Goal: Find specific page/section

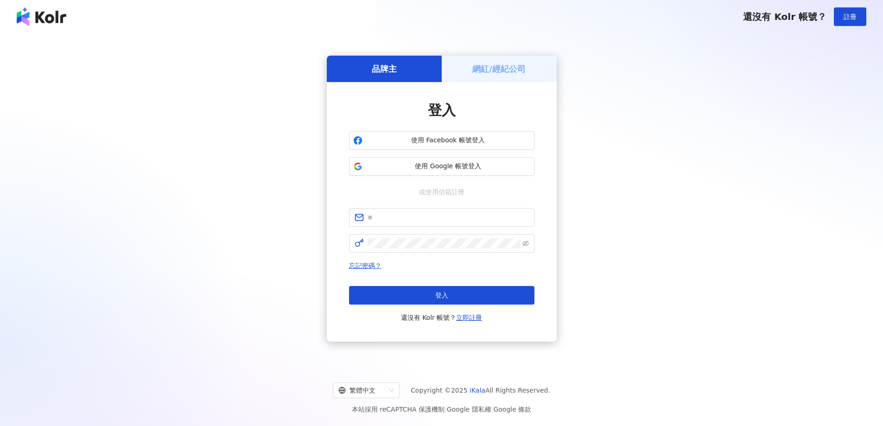
click at [526, 72] on div "網紅/經紀公司" at bounding box center [499, 69] width 115 height 26
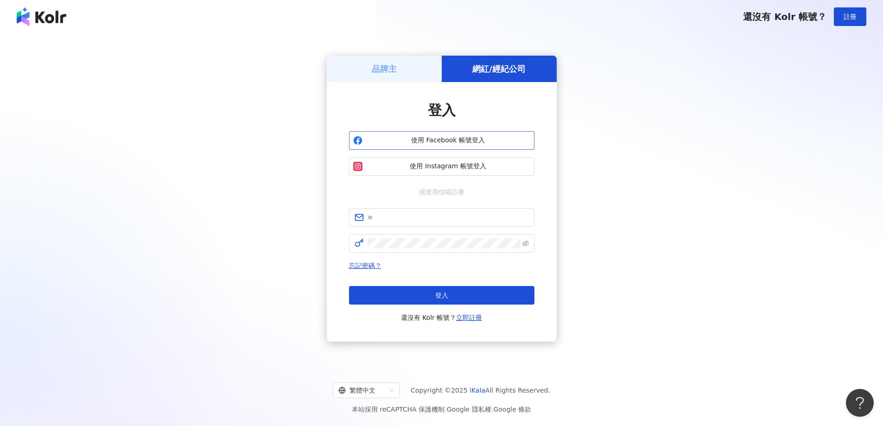
click at [485, 148] on button "使用 Facebook 帳號登入" at bounding box center [441, 140] width 185 height 19
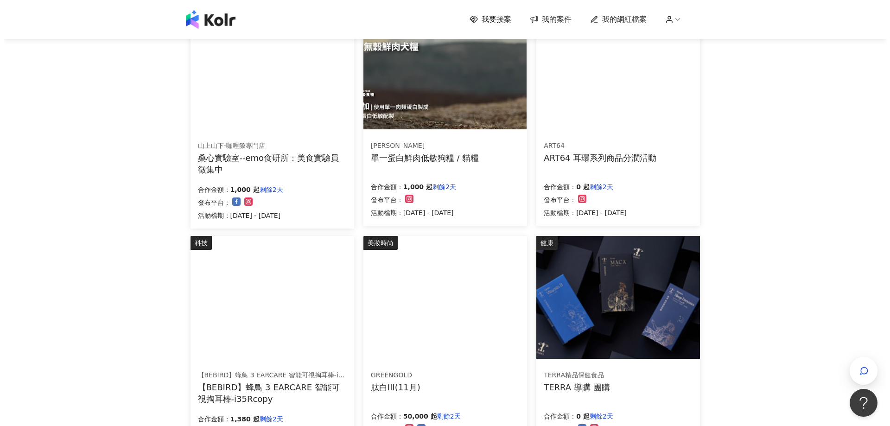
scroll to position [386, 0]
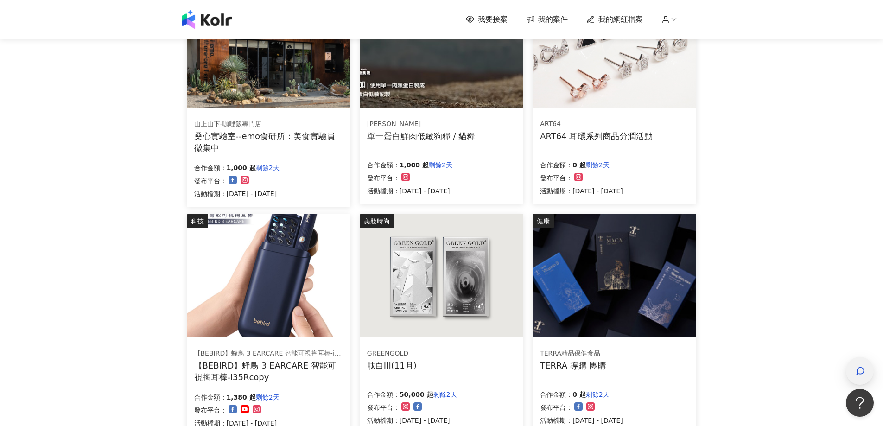
click at [848, 373] on div "button" at bounding box center [860, 371] width 28 height 28
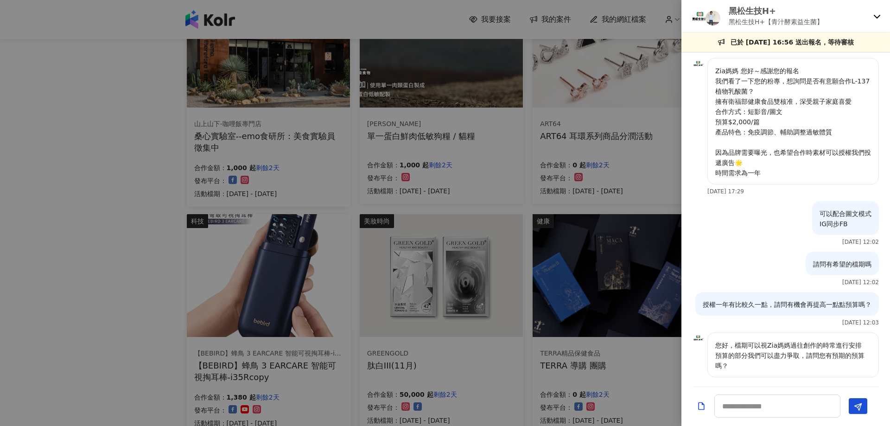
scroll to position [237, 0]
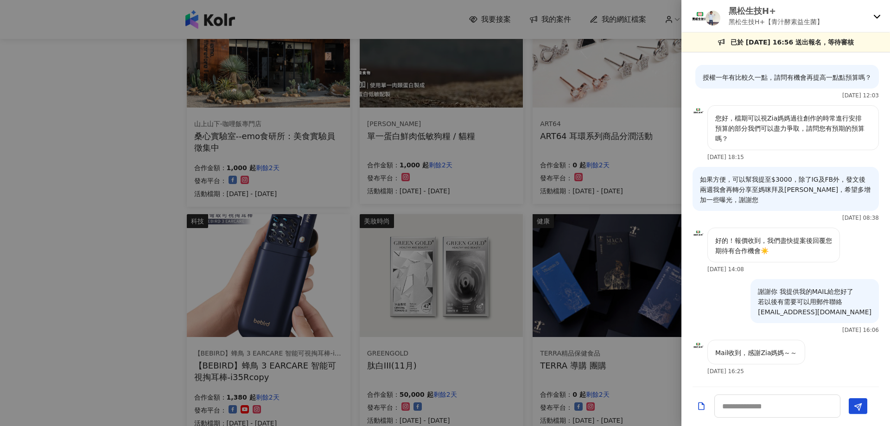
click at [876, 17] on icon at bounding box center [877, 17] width 6 height 4
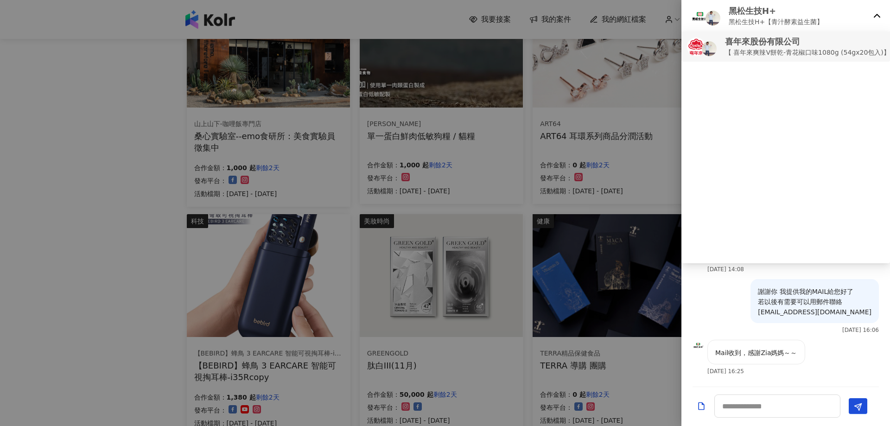
click at [809, 51] on p "【 喜年來爽辣V餅乾-青花椒口味1080g (54gx20包入)】開箱合作（無酬互惠）" at bounding box center [840, 52] width 230 height 10
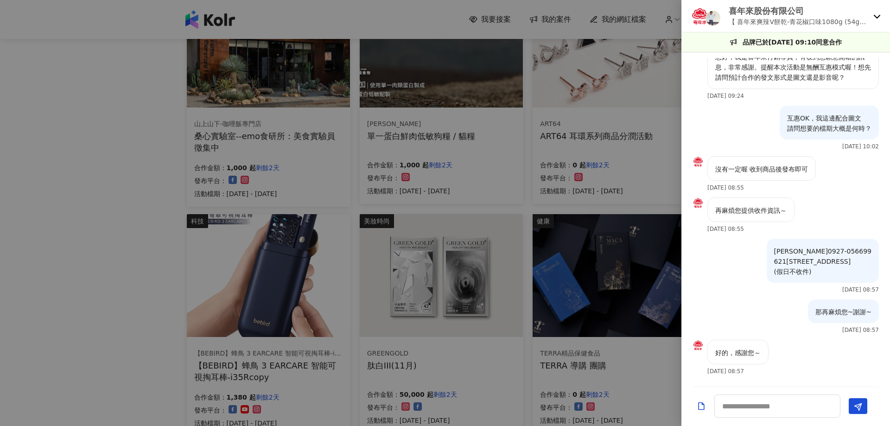
scroll to position [34, 0]
